Goal: Check status: Check status

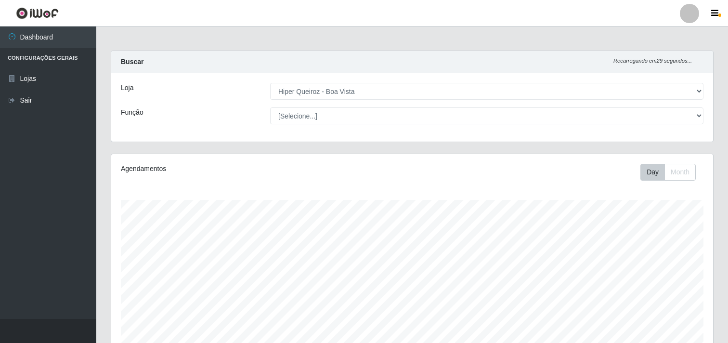
select select "514"
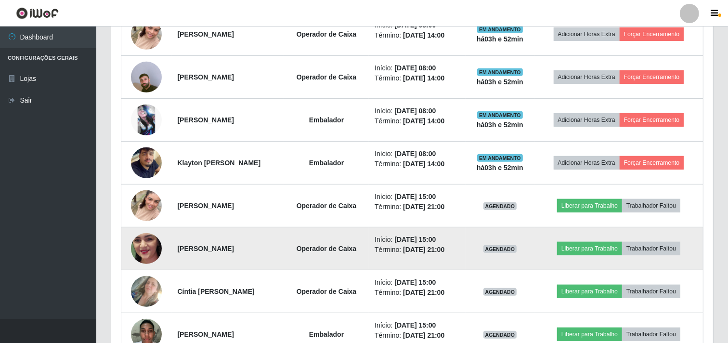
scroll to position [427, 0]
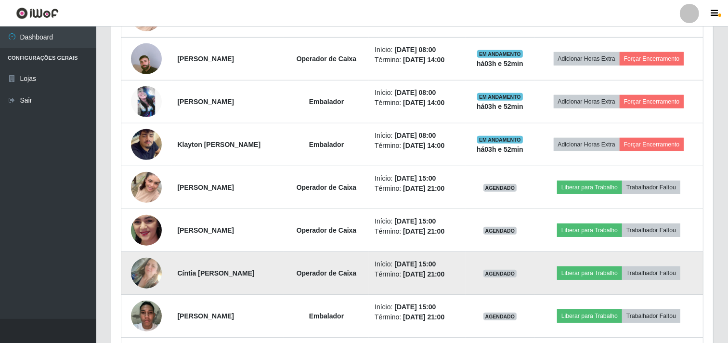
click at [154, 281] on img at bounding box center [146, 272] width 31 height 54
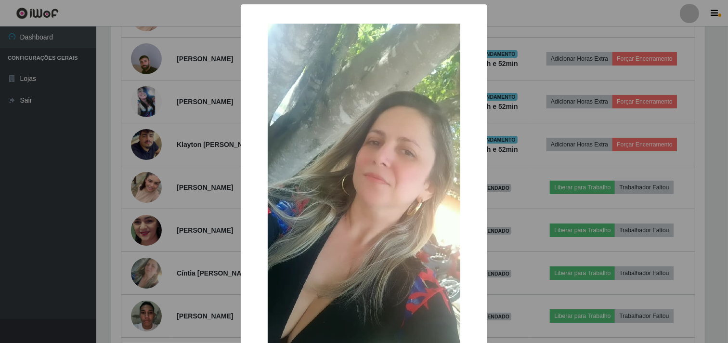
scroll to position [199, 595]
click at [172, 257] on div "× OK Cancel" at bounding box center [365, 171] width 730 height 343
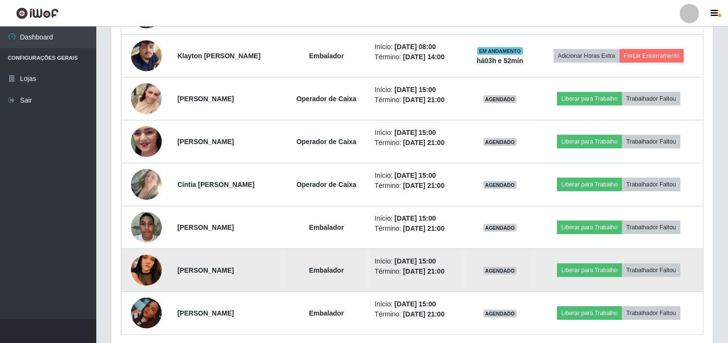
scroll to position [535, 0]
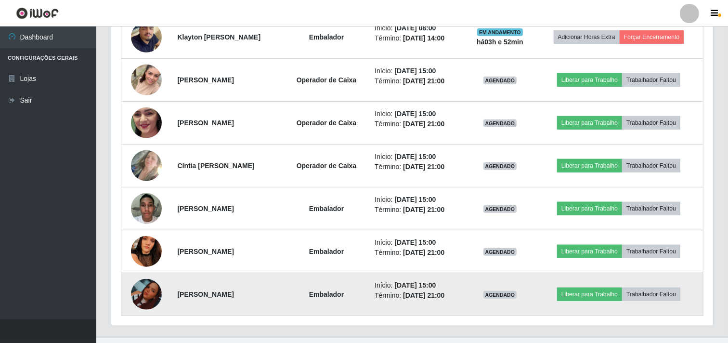
click at [144, 301] on img at bounding box center [146, 294] width 31 height 31
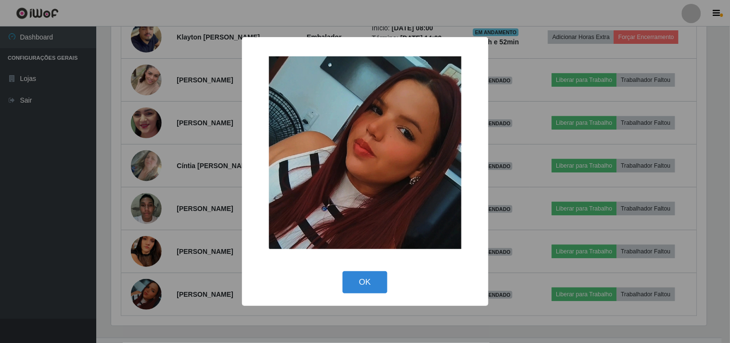
click at [157, 267] on div "× OK Cancel" at bounding box center [365, 171] width 730 height 343
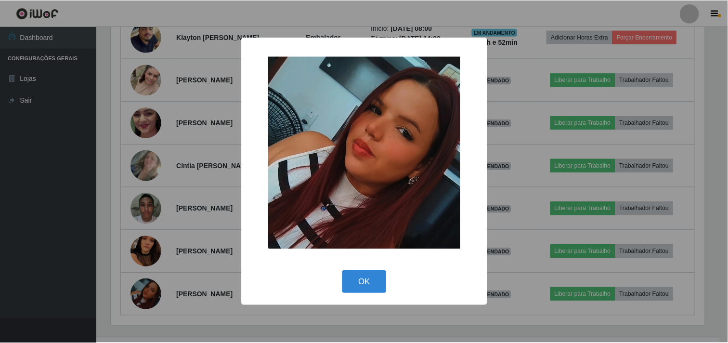
scroll to position [199, 601]
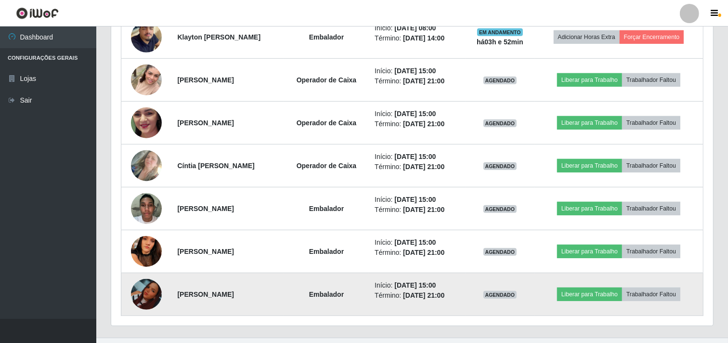
click at [144, 294] on img at bounding box center [146, 294] width 31 height 31
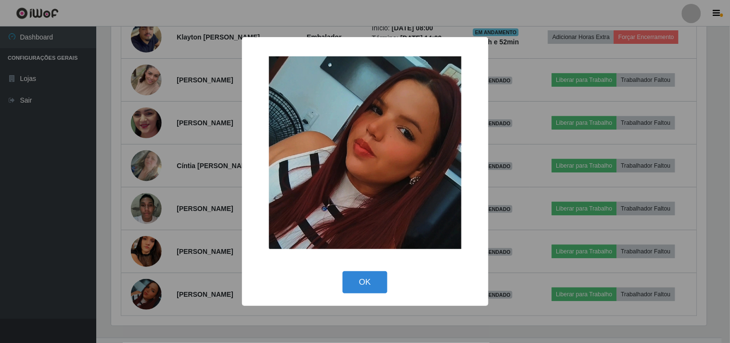
click at [147, 221] on div "× OK Cancel" at bounding box center [365, 171] width 730 height 343
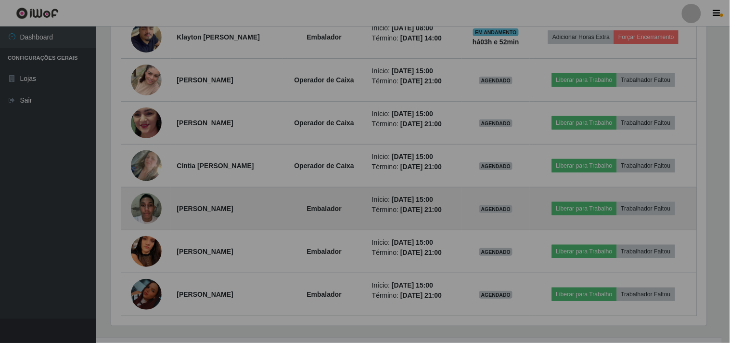
scroll to position [199, 601]
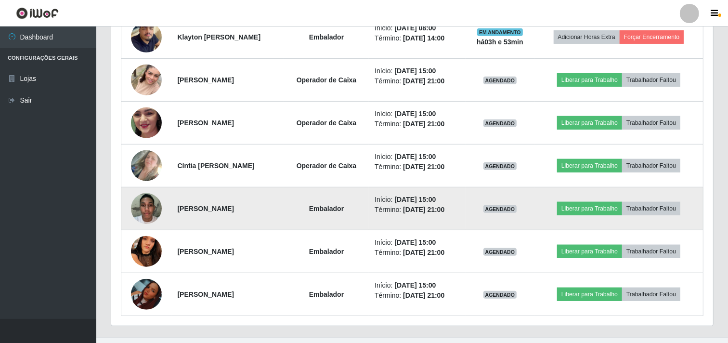
click at [140, 209] on img at bounding box center [146, 208] width 31 height 41
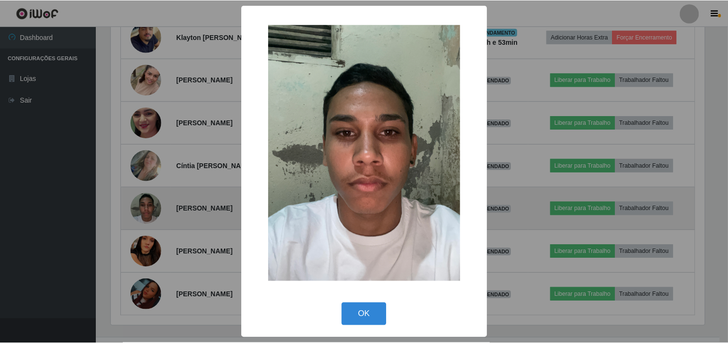
scroll to position [199, 595]
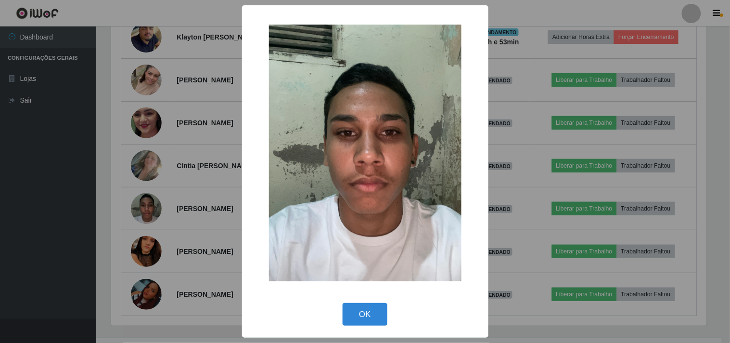
click at [159, 203] on div "× OK Cancel" at bounding box center [365, 171] width 730 height 343
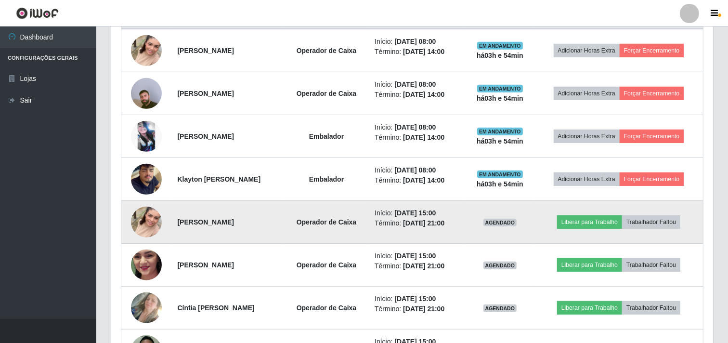
scroll to position [374, 0]
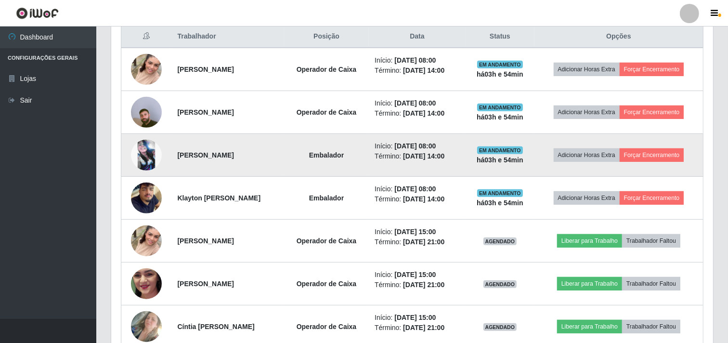
click at [145, 147] on img at bounding box center [146, 155] width 31 height 31
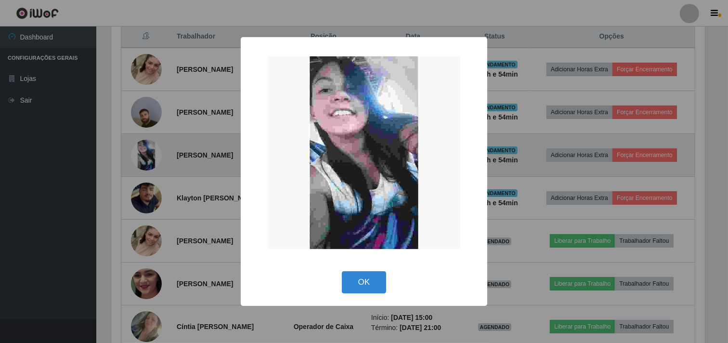
scroll to position [199, 595]
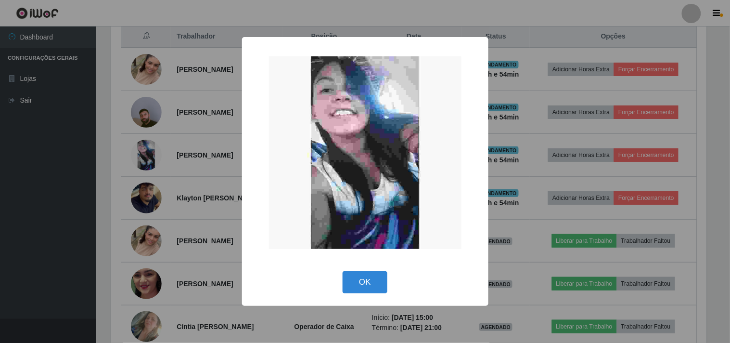
click at [192, 197] on div "× OK Cancel" at bounding box center [365, 171] width 730 height 343
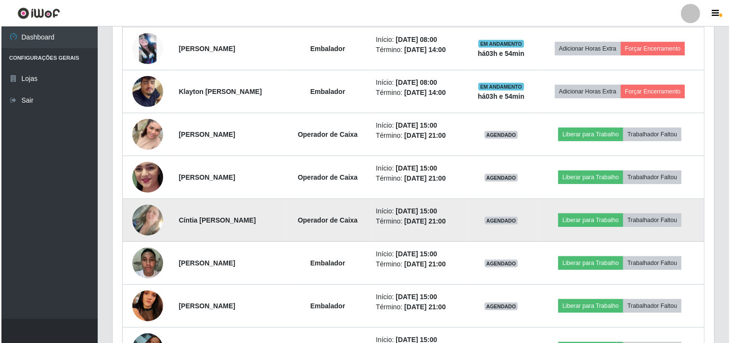
scroll to position [481, 0]
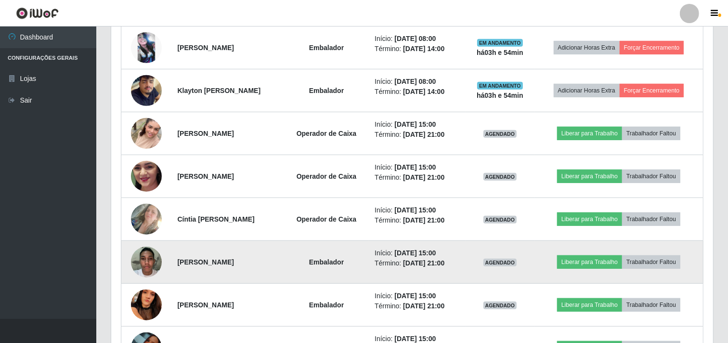
click at [146, 257] on img at bounding box center [146, 261] width 31 height 41
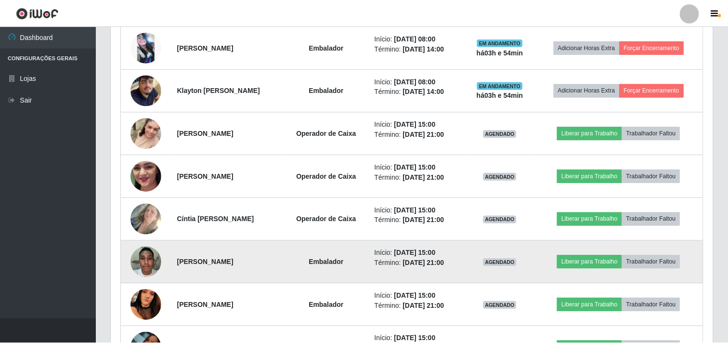
scroll to position [199, 595]
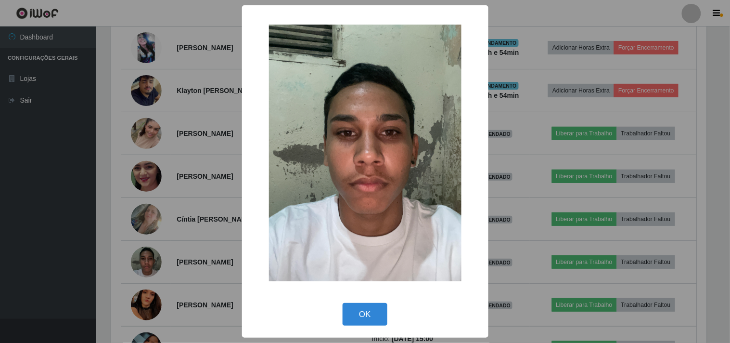
click at [156, 246] on div "× OK Cancel" at bounding box center [365, 171] width 730 height 343
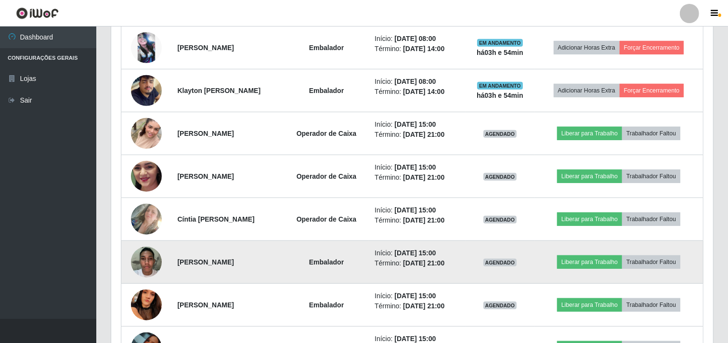
scroll to position [535, 0]
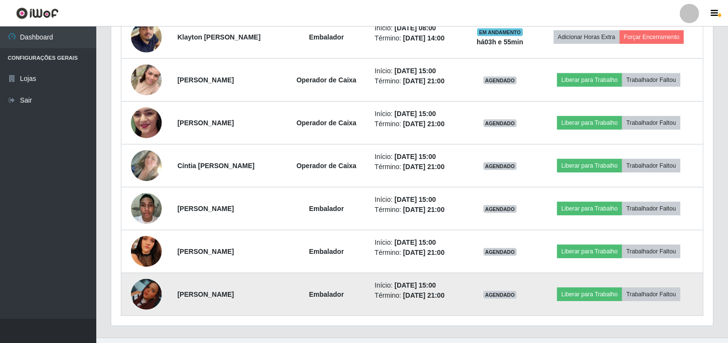
click at [143, 292] on img at bounding box center [146, 294] width 31 height 31
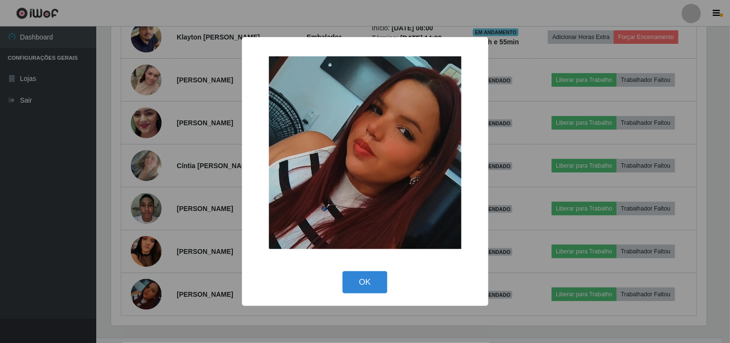
click at [169, 164] on div "× OK Cancel" at bounding box center [365, 171] width 730 height 343
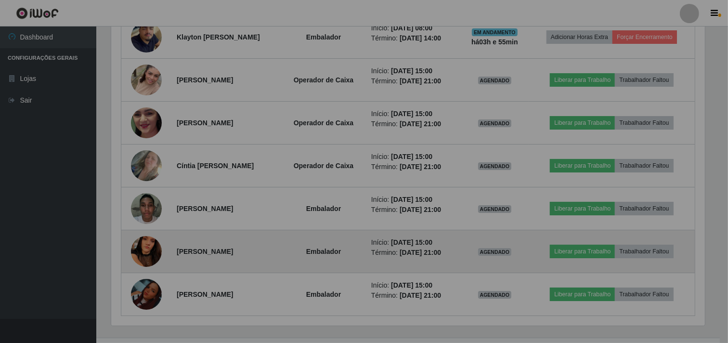
scroll to position [199, 601]
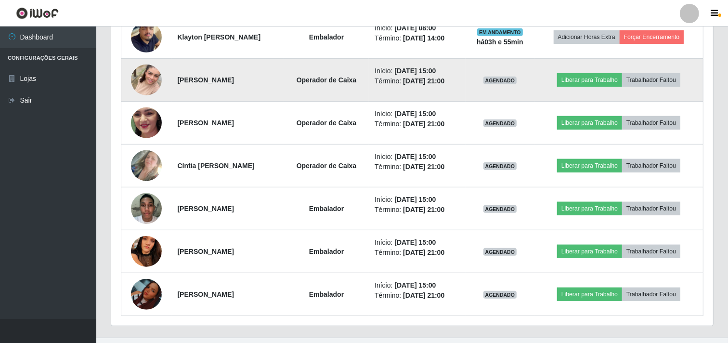
click at [154, 71] on img at bounding box center [146, 79] width 31 height 55
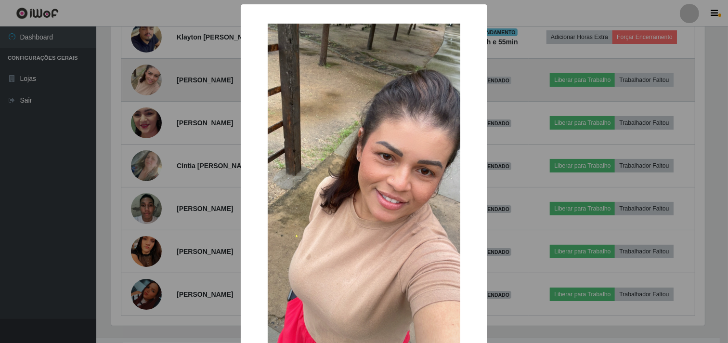
scroll to position [199, 595]
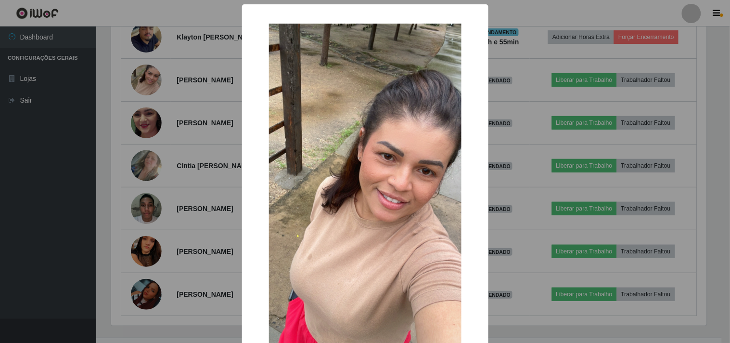
click at [161, 142] on div "× OK Cancel" at bounding box center [365, 171] width 730 height 343
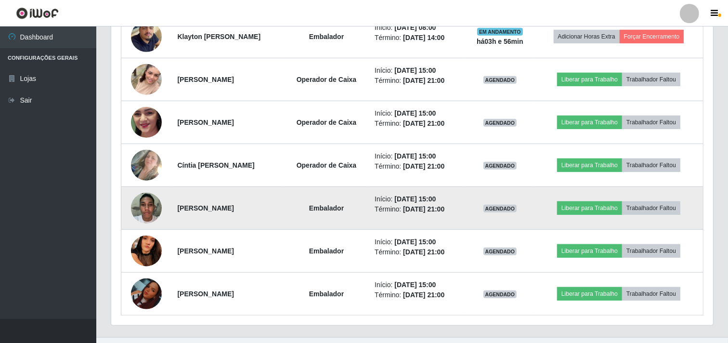
scroll to position [554, 0]
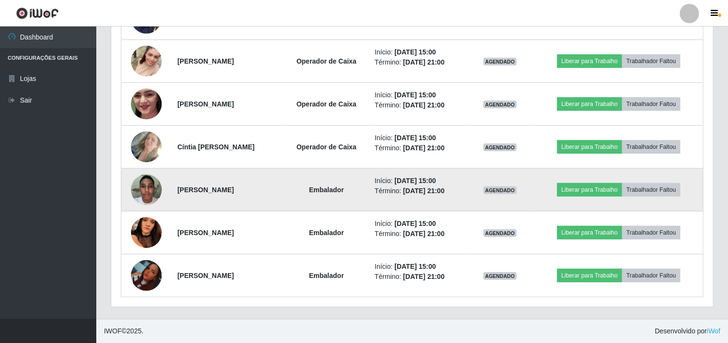
click at [138, 196] on img at bounding box center [146, 189] width 31 height 41
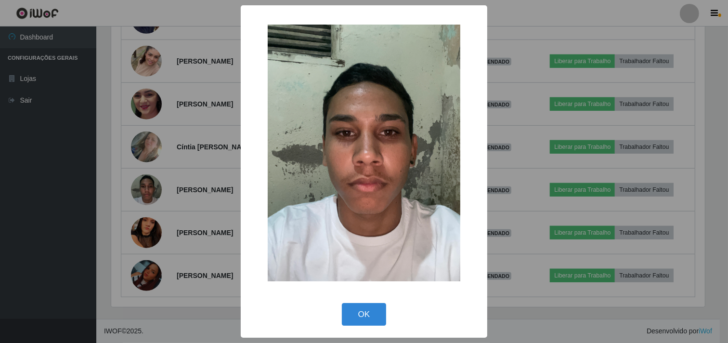
scroll to position [199, 595]
click at [157, 140] on div "× OK Cancel" at bounding box center [365, 171] width 730 height 343
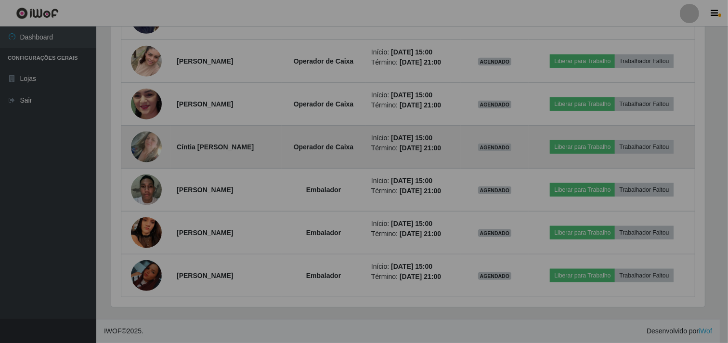
scroll to position [199, 601]
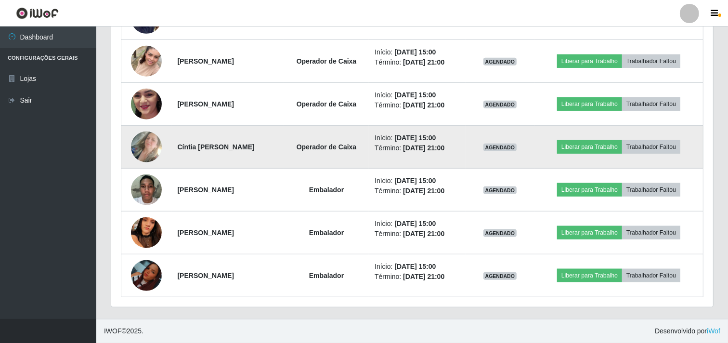
click at [144, 154] on img at bounding box center [146, 146] width 31 height 54
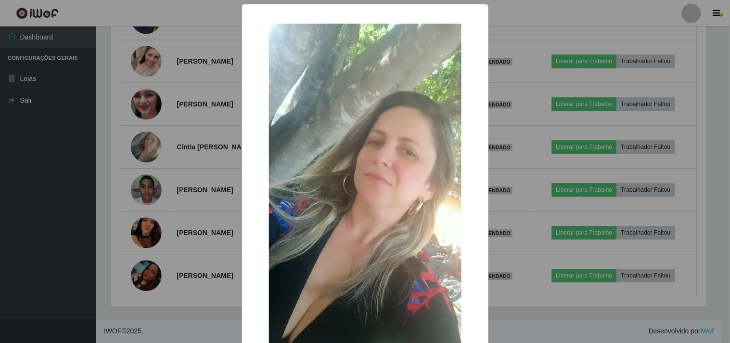
click at [213, 150] on div "× OK Cancel" at bounding box center [365, 171] width 730 height 343
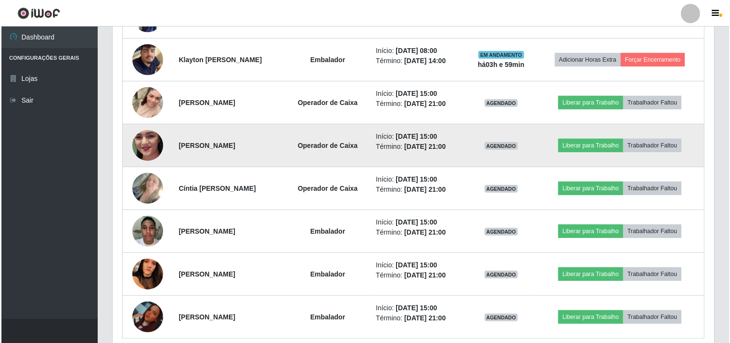
scroll to position [500, 0]
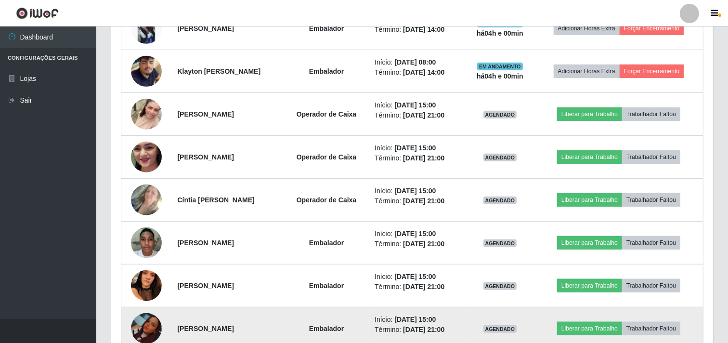
click at [148, 318] on img at bounding box center [146, 328] width 31 height 31
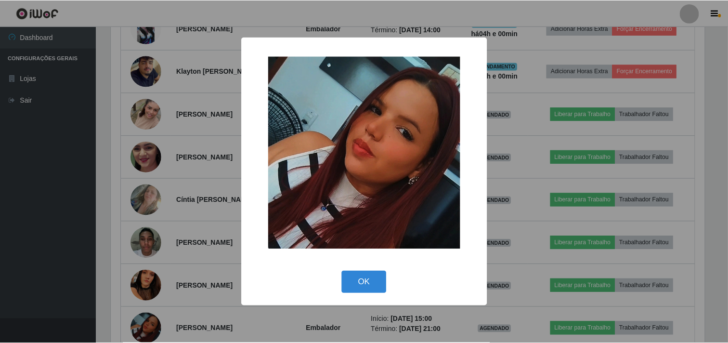
scroll to position [199, 595]
click at [190, 183] on div "× OK Cancel" at bounding box center [365, 171] width 730 height 343
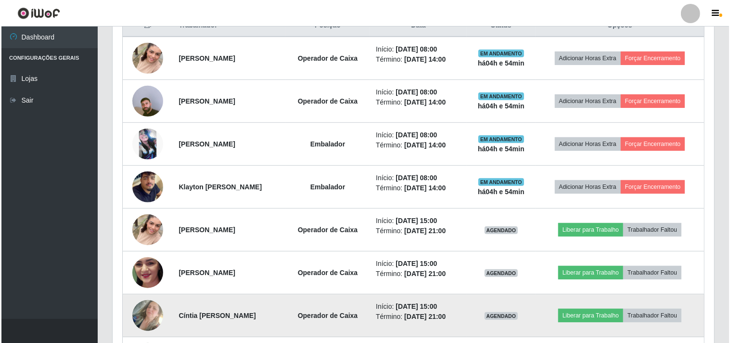
scroll to position [554, 0]
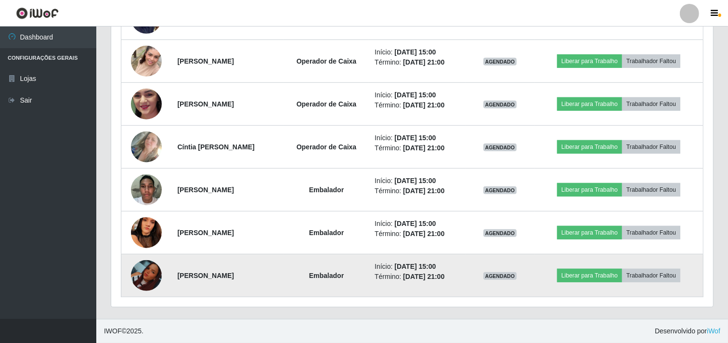
click at [156, 280] on img at bounding box center [146, 275] width 31 height 31
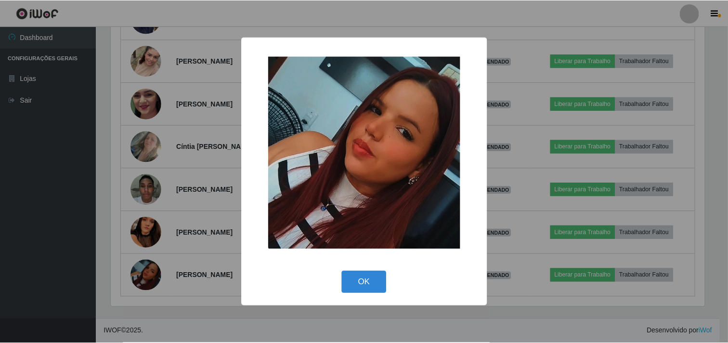
scroll to position [199, 595]
drag, startPoint x: 196, startPoint y: 116, endPoint x: 209, endPoint y: 116, distance: 13.0
click at [197, 116] on div "× OK Cancel" at bounding box center [365, 171] width 730 height 343
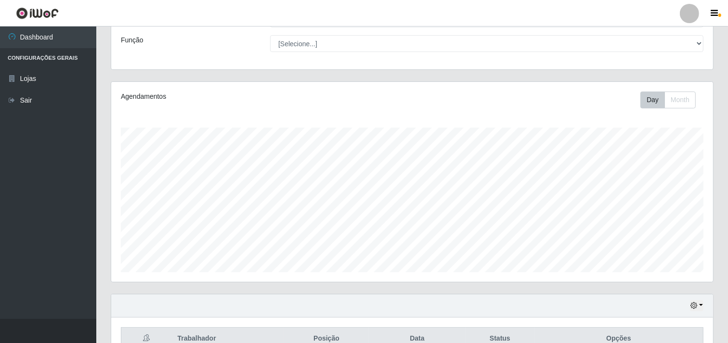
scroll to position [107, 0]
